Goal: Find specific page/section: Find specific page/section

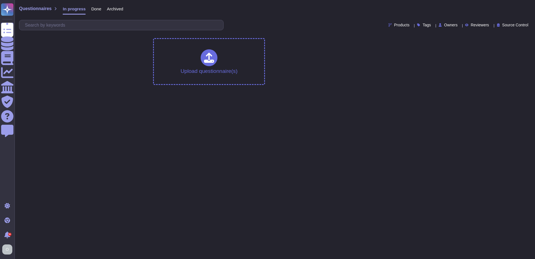
click at [97, 9] on span "Done" at bounding box center [96, 9] width 10 height 4
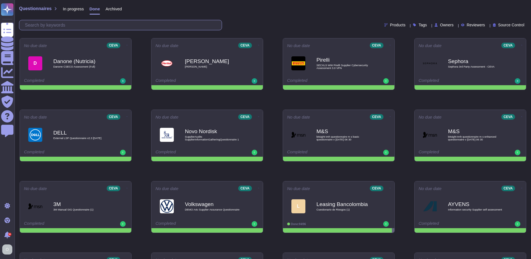
click at [98, 26] on input "text" at bounding box center [122, 25] width 200 height 10
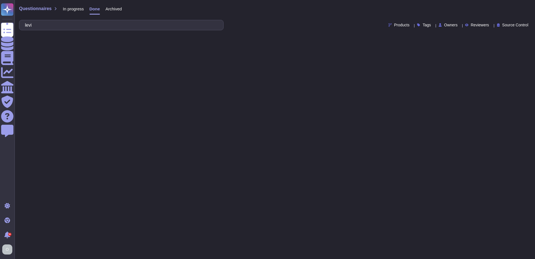
type input "levi"
click at [108, 7] on span "Archived" at bounding box center [113, 9] width 16 height 4
drag, startPoint x: 108, startPoint y: 7, endPoint x: 154, endPoint y: 46, distance: 60.2
click at [173, 43] on html "Questionnaires Knowledge Base Documents Analytics CAIQ / SIG Trust Center Help …" at bounding box center [267, 21] width 535 height 43
click at [119, 9] on span "Archived" at bounding box center [114, 9] width 18 height 4
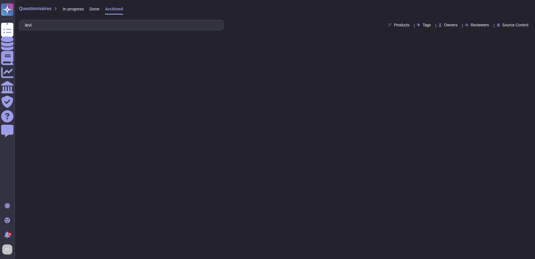
click at [94, 8] on span "Done" at bounding box center [95, 9] width 10 height 4
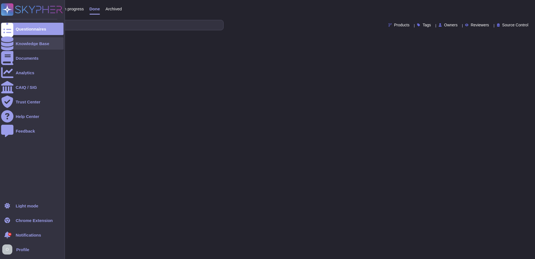
click at [8, 44] on icon at bounding box center [7, 43] width 12 height 14
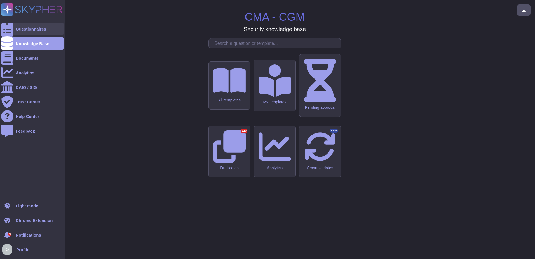
click at [42, 29] on div "Questionnaires" at bounding box center [31, 29] width 31 height 4
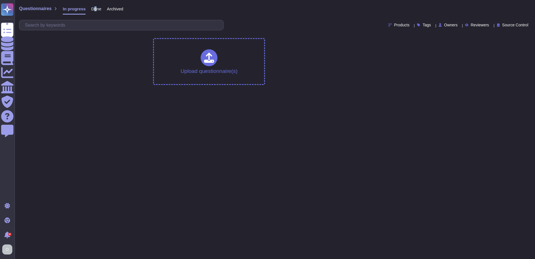
click at [94, 7] on span "Done" at bounding box center [96, 9] width 10 height 4
